Goal: Task Accomplishment & Management: Manage account settings

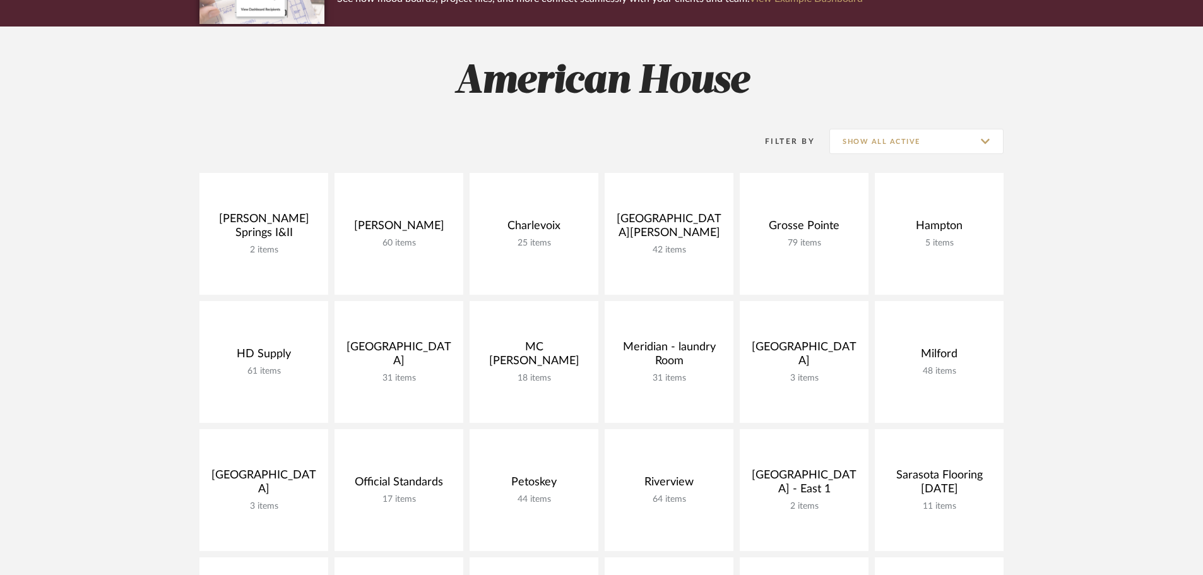
scroll to position [189, 0]
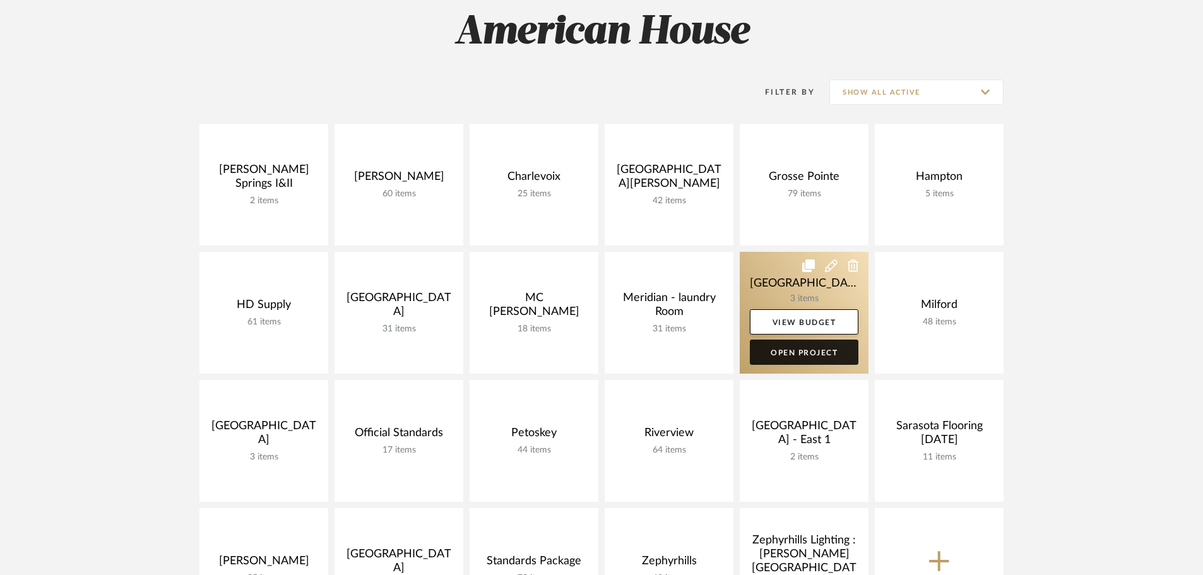
click at [764, 344] on link "Open Project" at bounding box center [804, 351] width 109 height 25
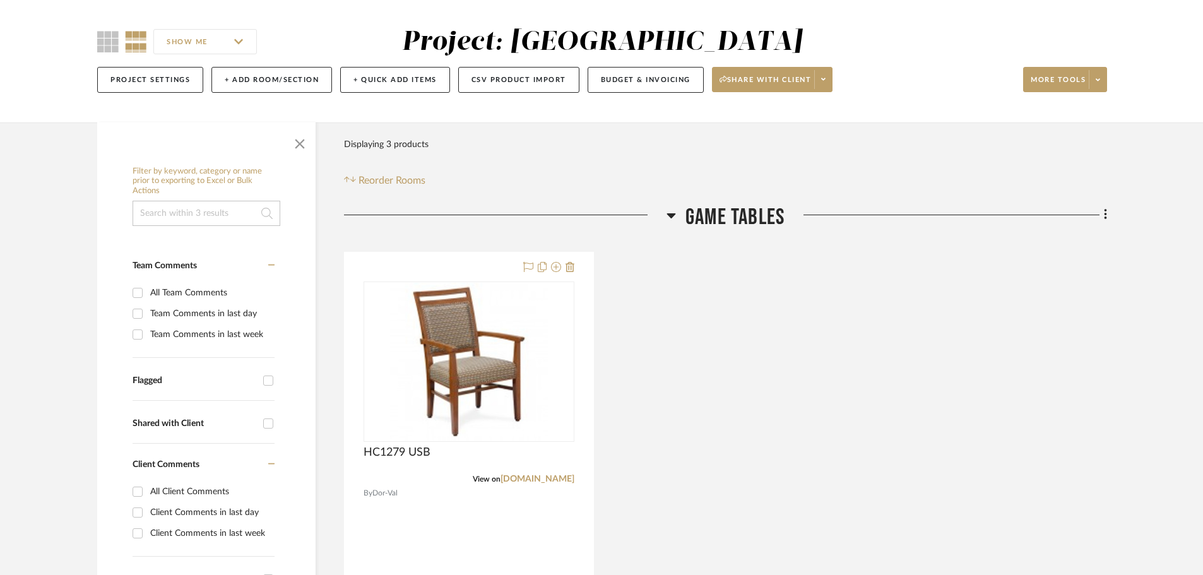
scroll to position [189, 0]
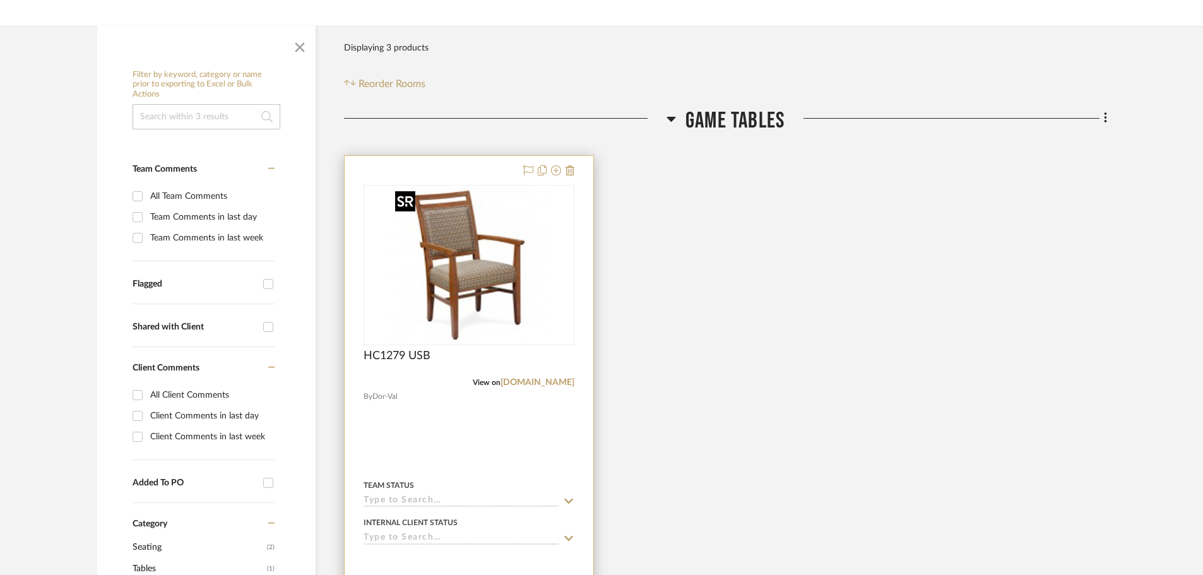
click at [0, 0] on img at bounding box center [0, 0] width 0 height 0
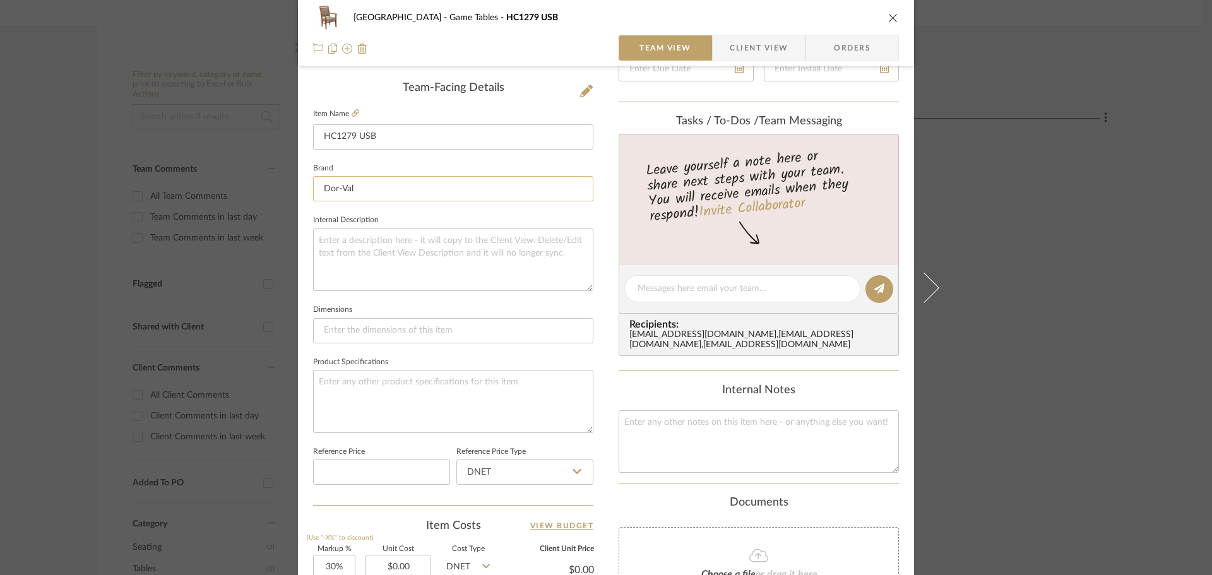
scroll to position [316, 0]
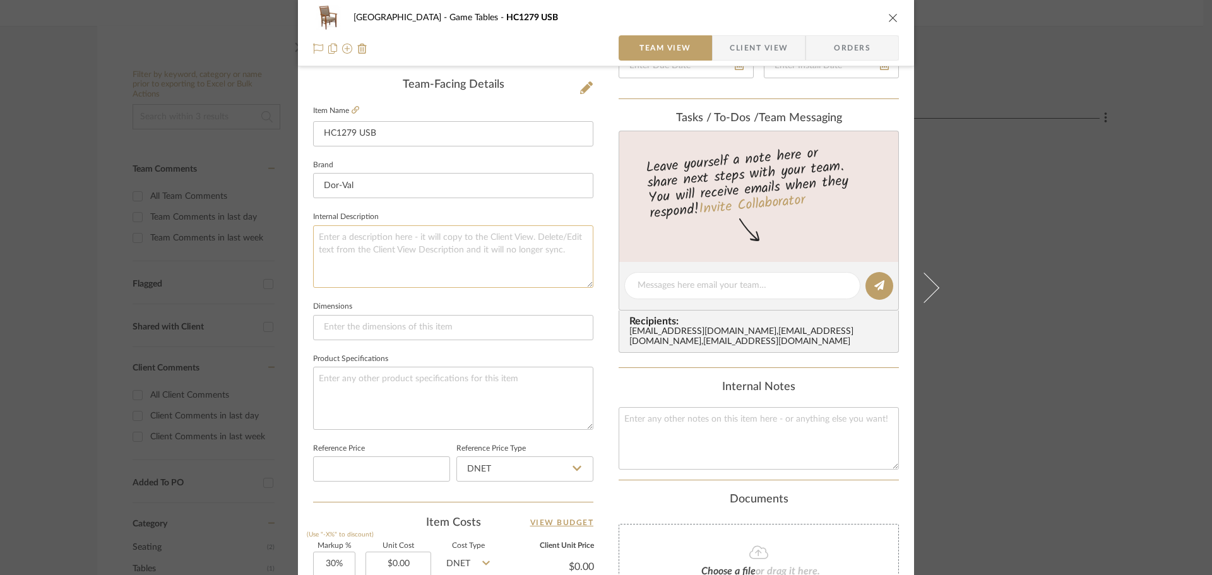
click at [398, 251] on textarea at bounding box center [453, 256] width 280 height 62
click at [382, 380] on textarea at bounding box center [453, 398] width 280 height 62
type textarea "T"
type textarea "C"
click at [428, 377] on textarea "Back front and back : [PERSON_NAME] - Fleur - Coral" at bounding box center [453, 398] width 280 height 62
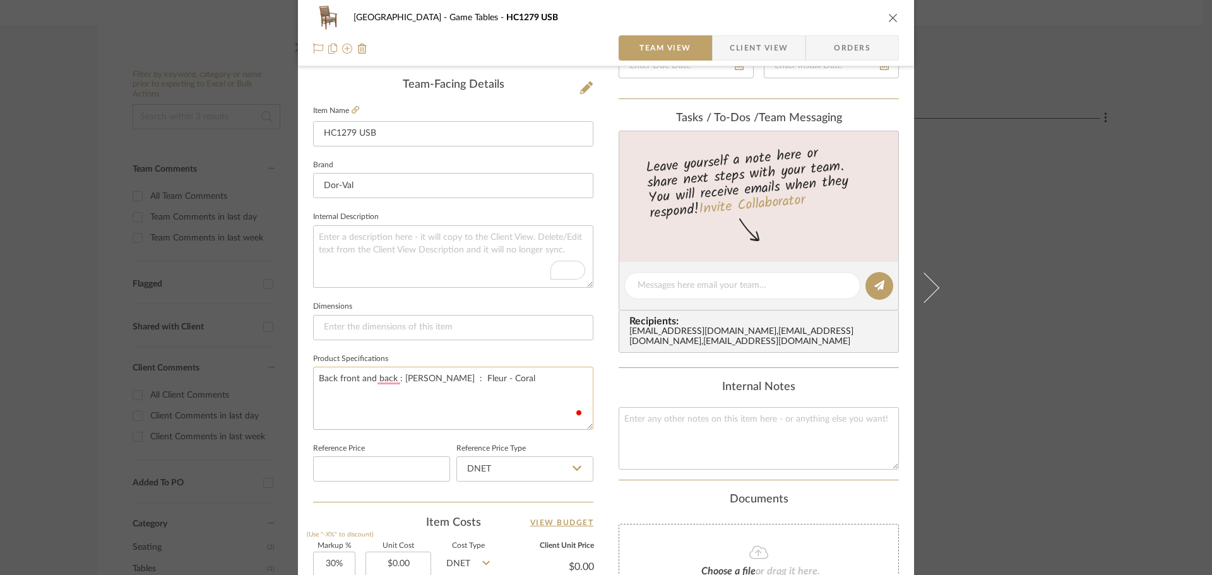
click at [458, 379] on textarea "Back front and back : [PERSON_NAME] : Fleur - Coral" at bounding box center [453, 398] width 280 height 62
click at [493, 374] on textarea "Back front and back : [PERSON_NAME] : Fleur : Coral" at bounding box center [453, 398] width 280 height 62
click at [357, 390] on textarea "Back front and back : [PERSON_NAME] : Fleur : Coral ---- Seat fabric - Mometum …" at bounding box center [453, 398] width 280 height 62
click at [386, 394] on textarea "Back front and back : [PERSON_NAME] : Fleur : Coral ---- Seat fabric - Mometum …" at bounding box center [453, 398] width 280 height 62
click at [449, 401] on textarea "Back front and back : [PERSON_NAME] : Fleur : Coral ---- Seat fabric - Mometum …" at bounding box center [453, 398] width 280 height 62
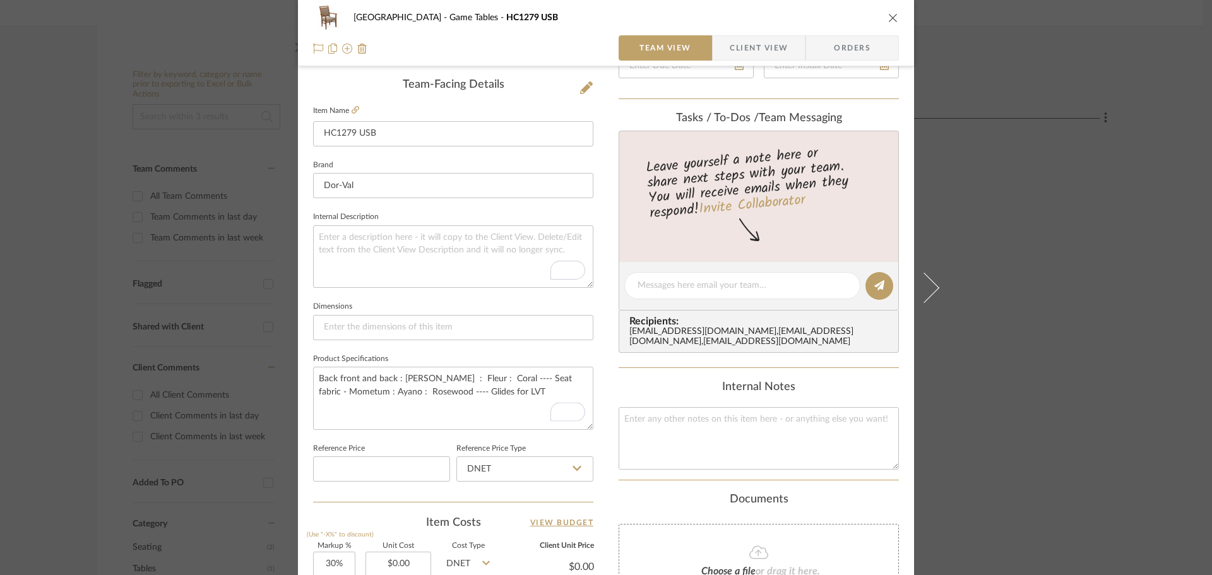
type textarea "Back front and back : [PERSON_NAME] : Fleur : Coral ---- Seat fabric - Mometum …"
click at [891, 20] on icon "close" at bounding box center [893, 18] width 10 height 10
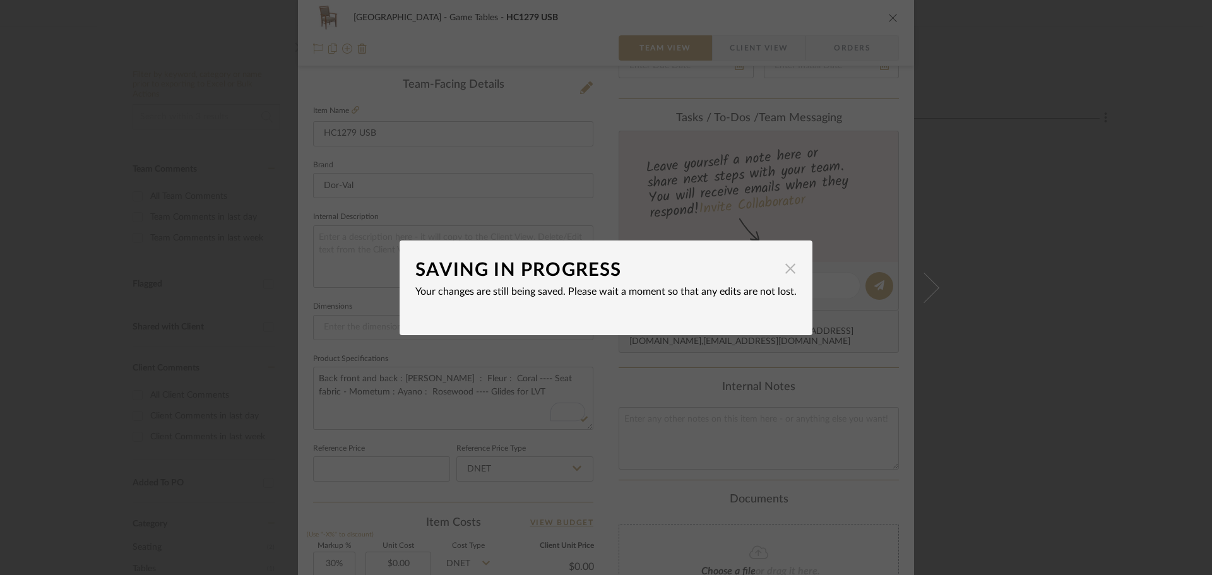
click at [788, 269] on span "button" at bounding box center [789, 268] width 25 height 25
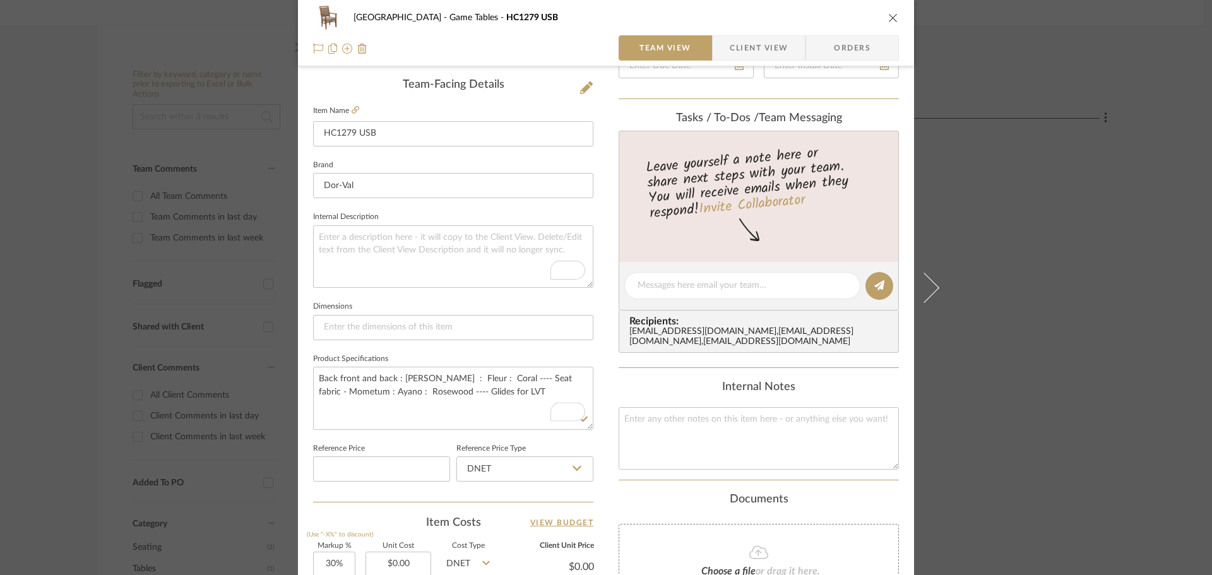
click at [888, 13] on icon "close" at bounding box center [893, 18] width 10 height 10
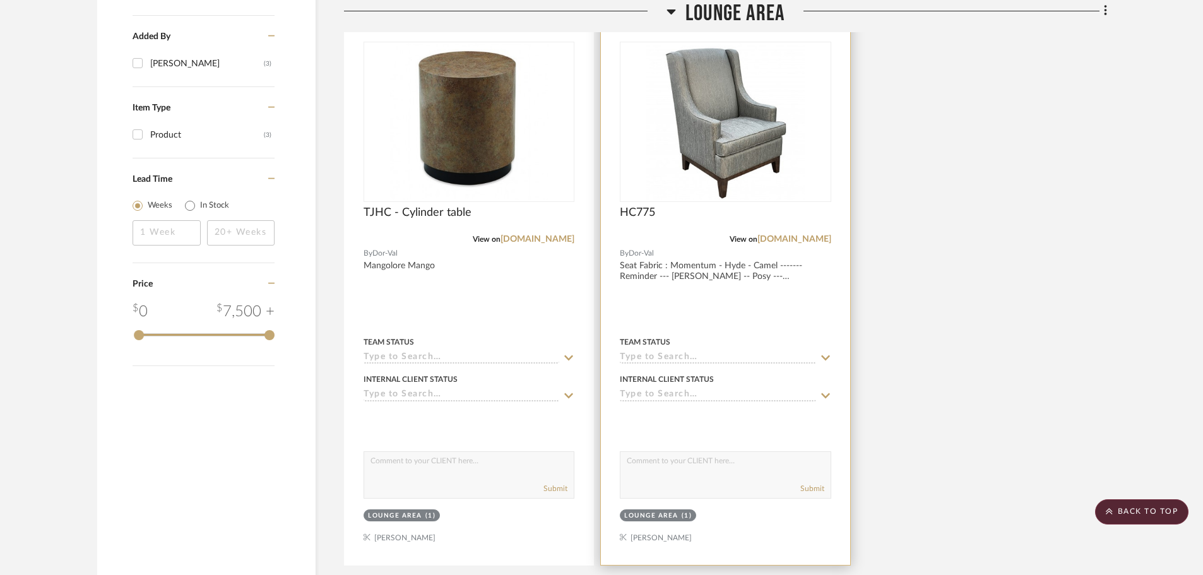
scroll to position [960, 0]
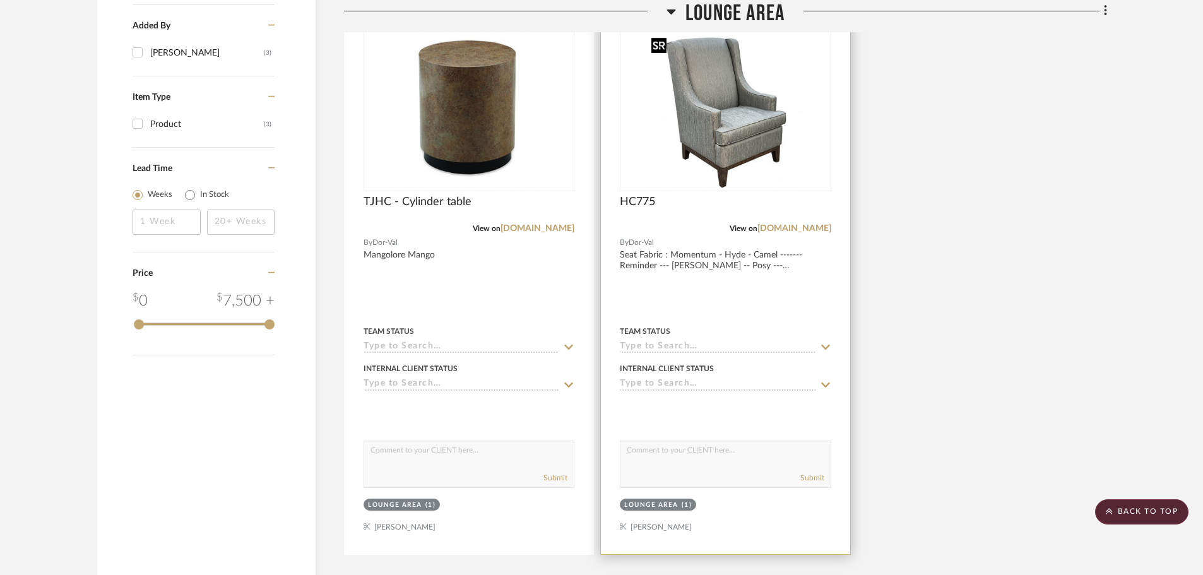
click at [0, 0] on img at bounding box center [0, 0] width 0 height 0
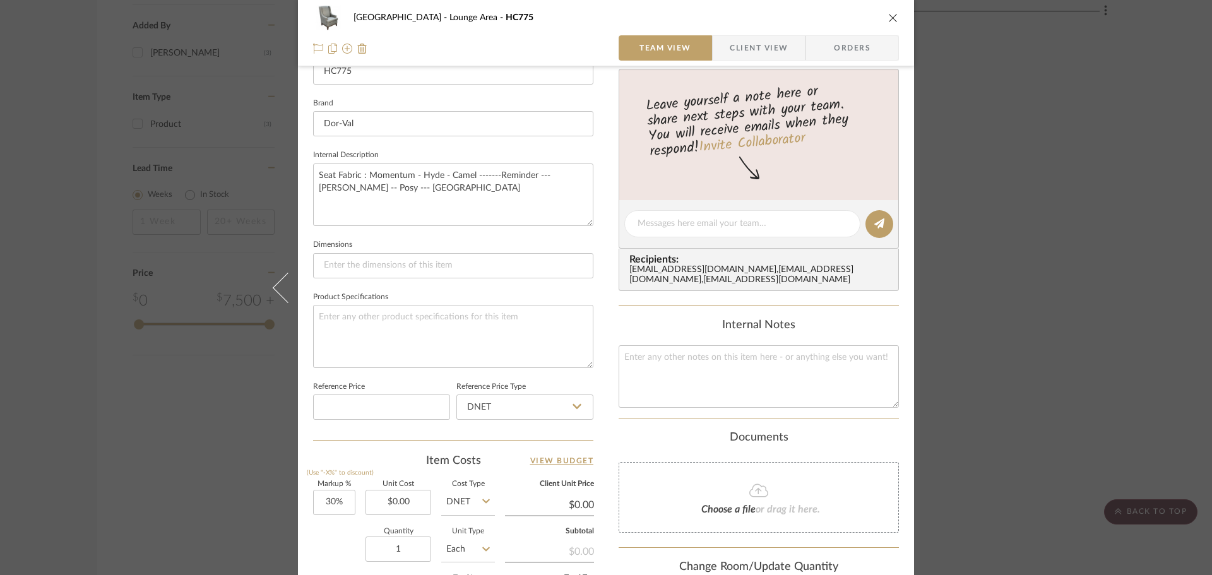
scroll to position [379, 0]
click at [454, 172] on textarea "Seat Fabric : Momentum - Hyde - Camel -------Reminder --- [PERSON_NAME] -- Posy…" at bounding box center [453, 193] width 280 height 62
click at [489, 199] on textarea "Seat Fabric : Momentum : Ayano : LImestone -------Reminder --- [PERSON_NAME] --…" at bounding box center [453, 193] width 280 height 62
click at [538, 173] on textarea "Seat Fabric : Momentum : Ayano : LImestone -------Reminder --- [PERSON_NAME] --…" at bounding box center [453, 193] width 280 height 62
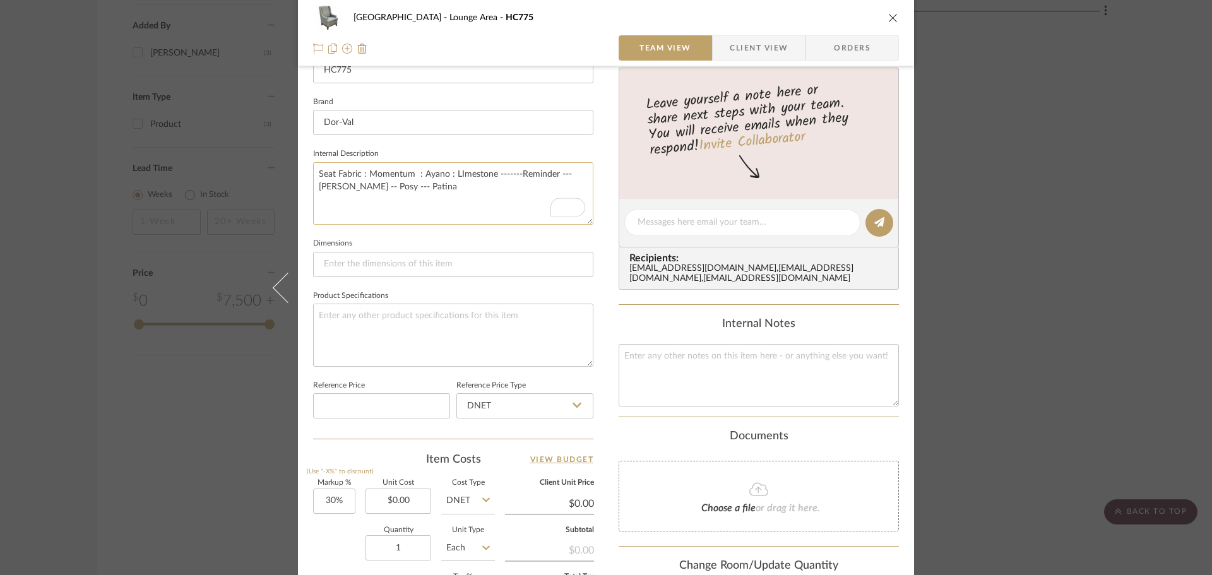
click at [538, 173] on textarea "Seat Fabric : Momentum : Ayano : LImestone -------Reminder --- [PERSON_NAME] --…" at bounding box center [453, 193] width 280 height 62
click at [526, 190] on textarea "Seat Fabric : Momentum : Ayano : LImestone -------Remainder --- [PERSON_NAME] -…" at bounding box center [453, 193] width 280 height 62
click at [475, 172] on textarea "Seat Fabric : Momentum : Ayano : LImestone -------Remainder --- [PERSON_NAME] -…" at bounding box center [453, 193] width 280 height 62
click at [464, 177] on textarea "Seat Fabric : Momentum : Ayano : LImestone -------Remainder --- [PERSON_NAME] -…" at bounding box center [453, 193] width 280 height 62
click at [536, 180] on textarea "Seat Fabric : Momentum : Ayano : Limestone -------Remainder --- [PERSON_NAME] -…" at bounding box center [453, 193] width 280 height 62
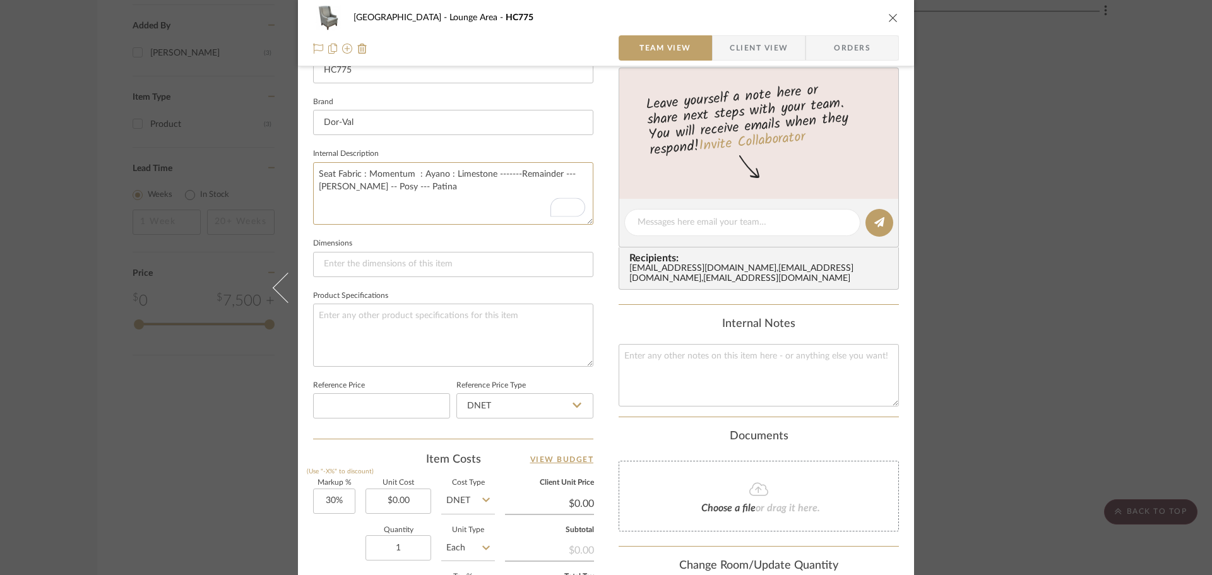
type textarea "Seat Fabric : Momentum : Ayano : Limestone -------Remainder --- [PERSON_NAME] -…"
click at [541, 171] on textarea "Seat Fabric : Momentum : Ayano : Limestone -------Remainder --- [PERSON_NAME] -…" at bounding box center [453, 193] width 280 height 62
paste textarea "r"
click at [510, 204] on textarea "Seat Fabric : Momentum : Ayano : Limestone -------remainder --- [PERSON_NAME] -…" at bounding box center [453, 193] width 280 height 62
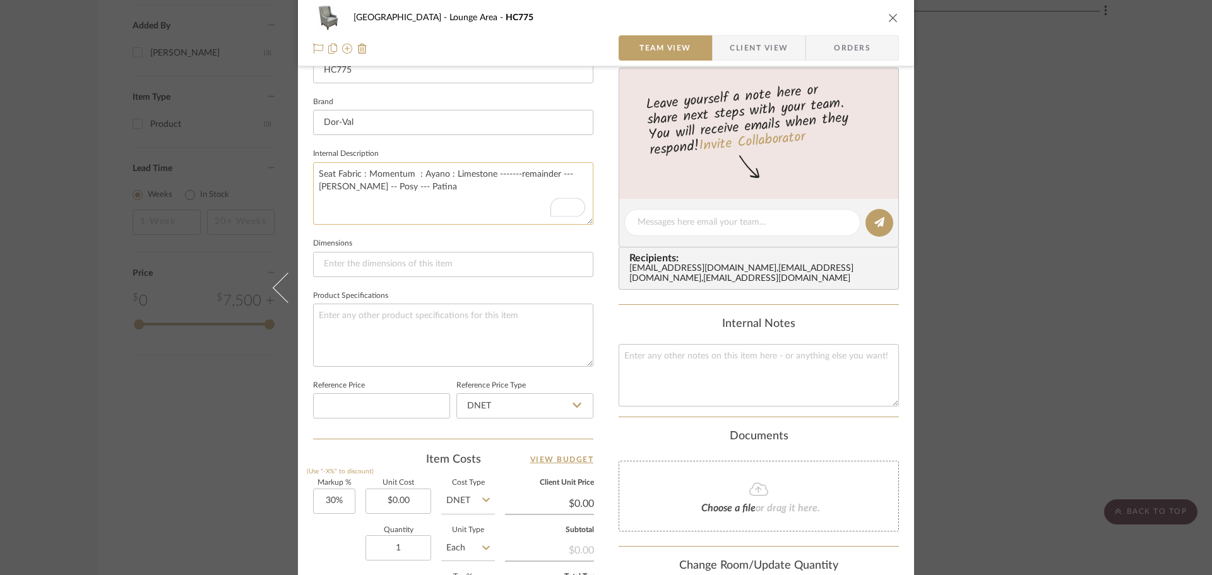
click at [429, 195] on textarea "Seat Fabric : Momentum : Ayano : Limestone -------remainder --- [PERSON_NAME] -…" at bounding box center [453, 193] width 280 height 62
type textarea "Seat Fabric : Momentum : Ayano : Limestone -------remainder --- [PERSON_NAME] -…"
click at [589, 293] on div "[GEOGRAPHIC_DATA] Area HC775 Team View Client View Orders Team-Facing Details I…" at bounding box center [606, 213] width 616 height 1165
click at [888, 19] on icon "close" at bounding box center [893, 18] width 10 height 10
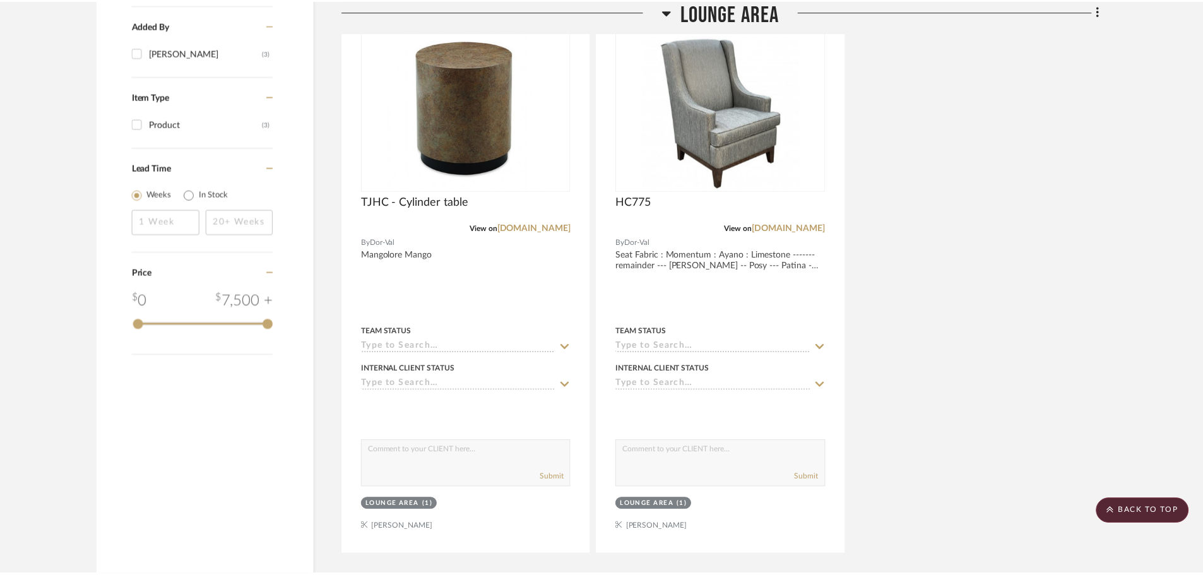
scroll to position [960, 0]
